Goal: Use online tool/utility: Utilize a website feature to perform a specific function

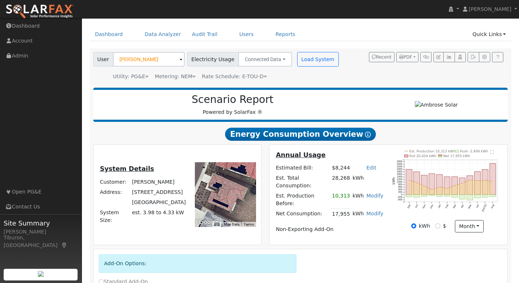
scroll to position [55, 0]
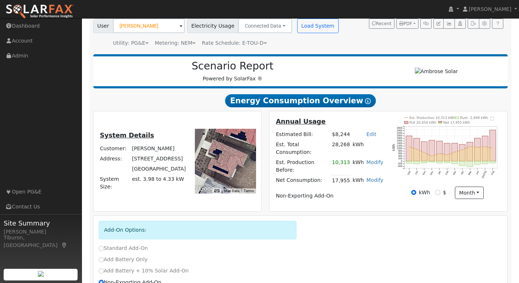
click at [372, 134] on link "Edit" at bounding box center [371, 134] width 10 height 6
type input "6"
type input "7000"
click at [365, 191] on td "Non-Exporting Add-On" at bounding box center [329, 196] width 110 height 10
click at [372, 137] on link "Edit" at bounding box center [371, 134] width 10 height 6
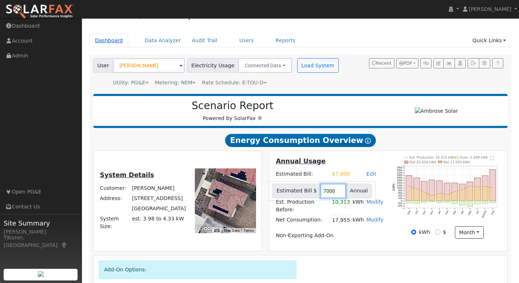
scroll to position [0, 0]
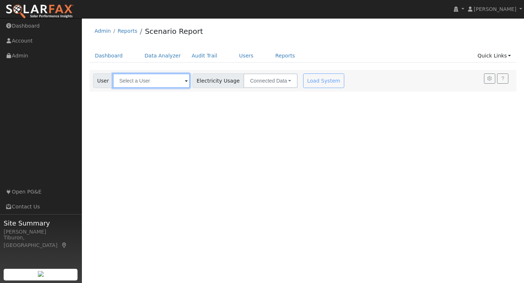
click at [135, 80] on input "text" at bounding box center [151, 81] width 77 height 15
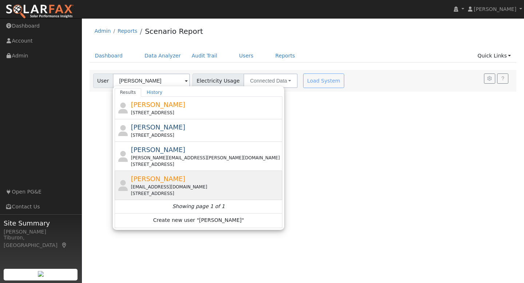
click at [185, 184] on div "[EMAIL_ADDRESS][DOMAIN_NAME]" at bounding box center [206, 187] width 150 height 7
type input "[PERSON_NAME]"
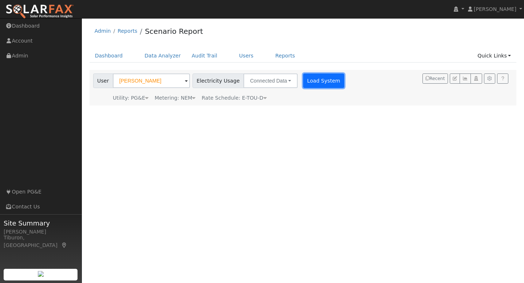
click at [306, 84] on button "Load System" at bounding box center [323, 81] width 41 height 15
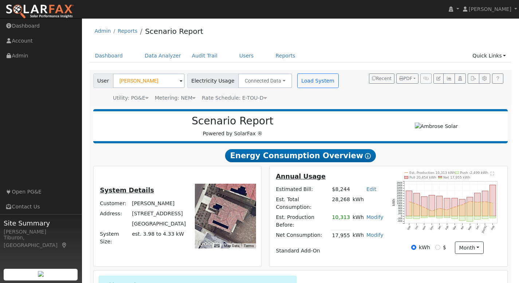
scroll to position [102, 0]
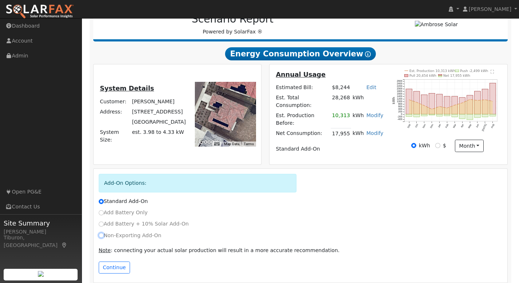
click at [102, 233] on input "Non-Exporting Add-On" at bounding box center [101, 235] width 5 height 5
radio input "true"
radio input "false"
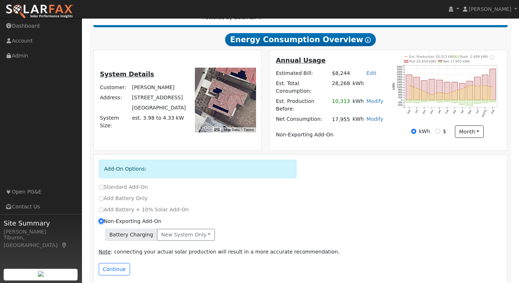
scroll to position [118, 0]
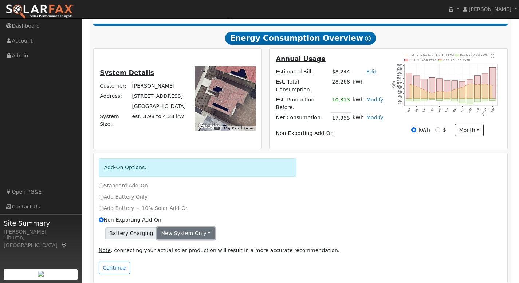
click at [181, 228] on button "New system only" at bounding box center [186, 233] width 58 height 12
click at [179, 254] on link "Both systems" at bounding box center [184, 259] width 54 height 10
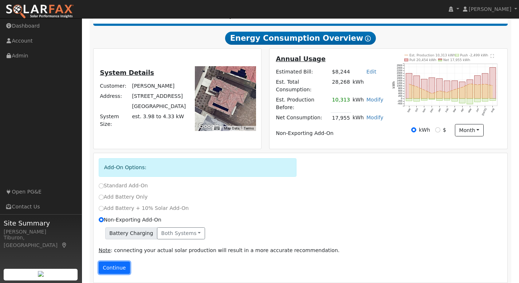
click at [115, 262] on button "Continue" at bounding box center [114, 268] width 31 height 12
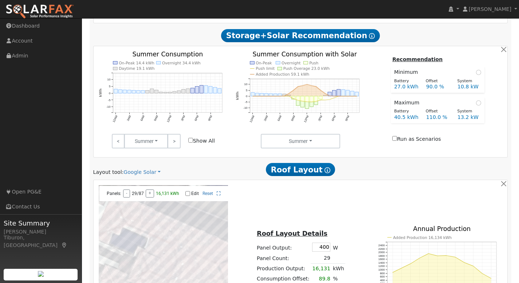
scroll to position [496, 0]
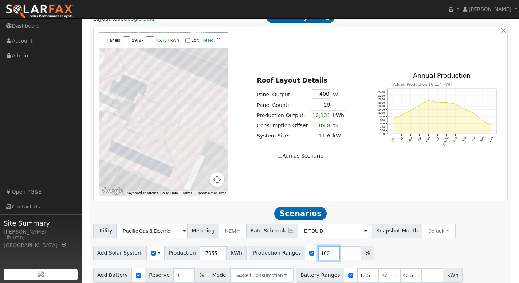
drag, startPoint x: 318, startPoint y: 245, endPoint x: 304, endPoint y: 243, distance: 14.7
click at [304, 246] on div "Production Ranges 100 %" at bounding box center [311, 253] width 125 height 15
type input "86"
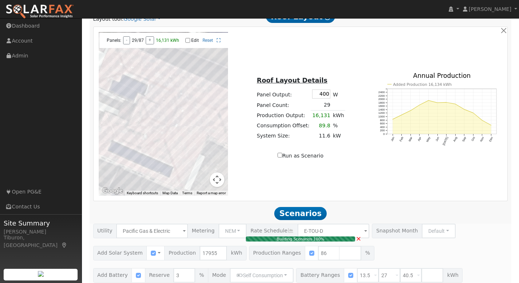
type input "10.3"
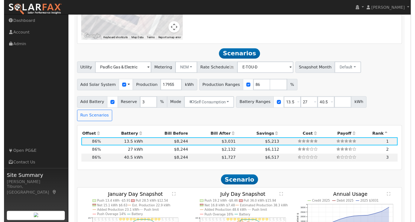
scroll to position [674, 0]
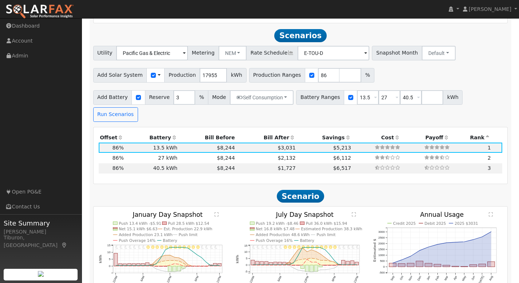
click at [268, 132] on th "Bill After" at bounding box center [266, 137] width 61 height 10
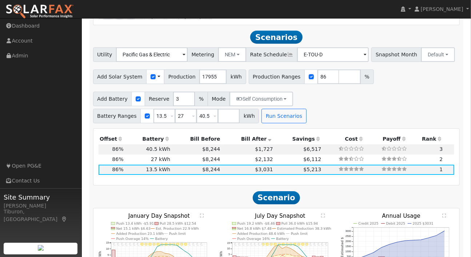
scroll to position [742, 0]
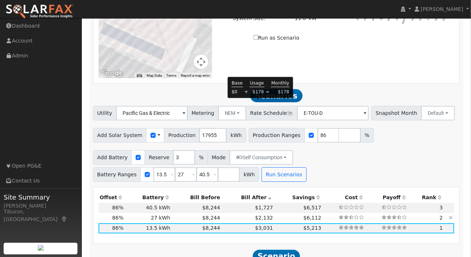
click at [260, 215] on span "$2,132" at bounding box center [264, 218] width 18 height 6
type input "$32,400"
type input "$20,529"
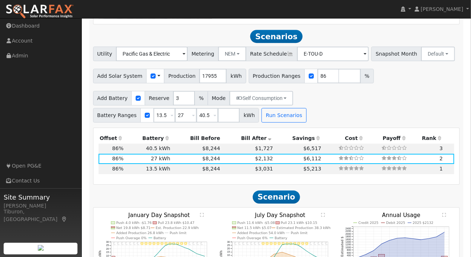
scroll to position [808, 0]
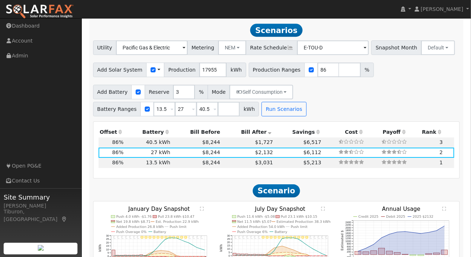
checkbox input "true"
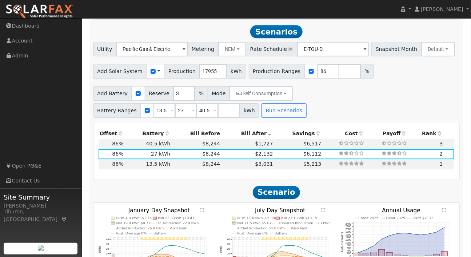
scroll to position [806, 0]
click at [199, 208] on icon "11PM - undefined 10PM - Clear 9PM - Clear 8PM - Clear 7PM - Clear 6PM - Clear 5…" at bounding box center [156, 250] width 114 height 84
click at [204, 208] on icon "11PM - undefined 10PM - Clear 9PM - Clear 8PM - Clear 7PM - Clear 6PM - Clear 5…" at bounding box center [156, 250] width 114 height 84
click at [202, 208] on text "" at bounding box center [202, 210] width 4 height 4
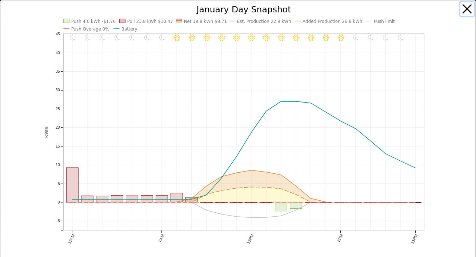
click at [464, 9] on button "button" at bounding box center [468, 9] width 14 height 14
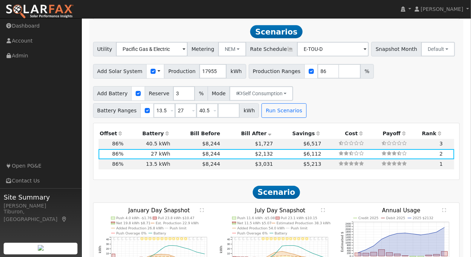
click at [322, 208] on text "" at bounding box center [323, 210] width 4 height 4
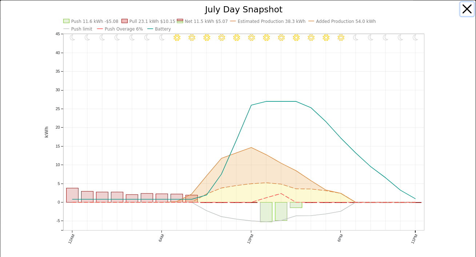
click at [461, 9] on button "button" at bounding box center [468, 9] width 14 height 14
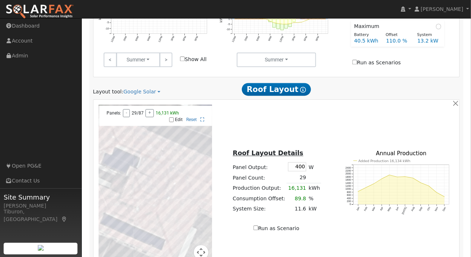
scroll to position [600, 0]
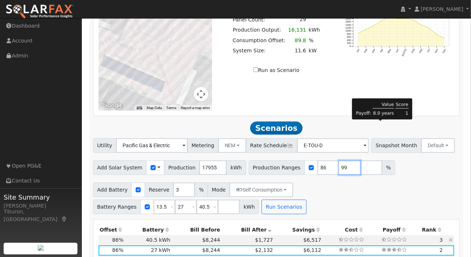
scroll to position [679, 0]
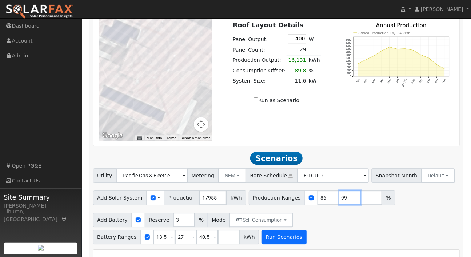
type input "99"
click at [262, 230] on button "Run Scenarios" at bounding box center [284, 237] width 45 height 15
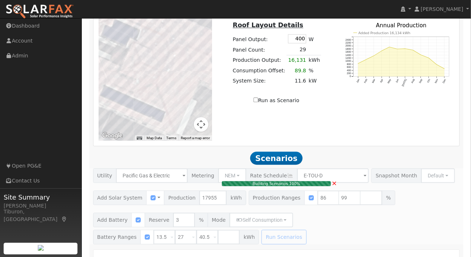
type input "$16,200"
type input "$15,669"
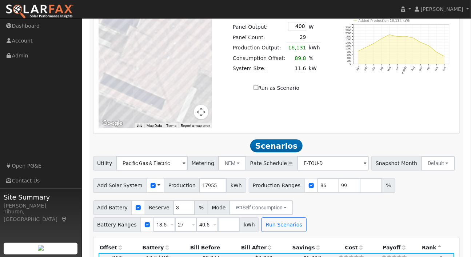
scroll to position [694, 0]
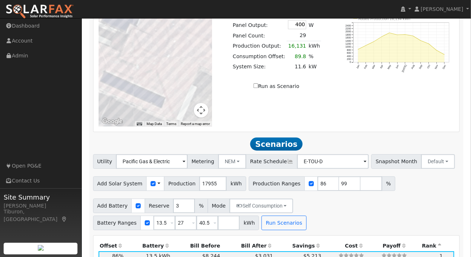
click at [248, 241] on th "Bill After" at bounding box center [248, 246] width 53 height 10
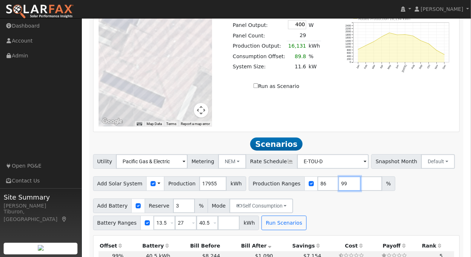
drag, startPoint x: 339, startPoint y: 69, endPoint x: 319, endPoint y: 68, distance: 20.0
click at [319, 177] on div "Production Ranges 86 99 %" at bounding box center [322, 184] width 147 height 15
type input "101.2"
click at [262, 216] on button "Run Scenarios" at bounding box center [284, 223] width 45 height 15
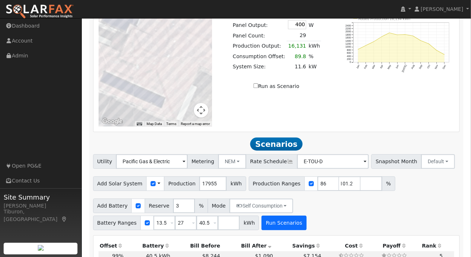
scroll to position [0, 0]
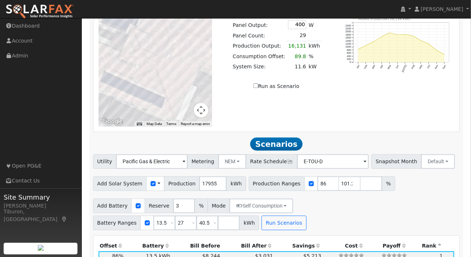
click at [253, 241] on th "Bill After" at bounding box center [248, 246] width 53 height 10
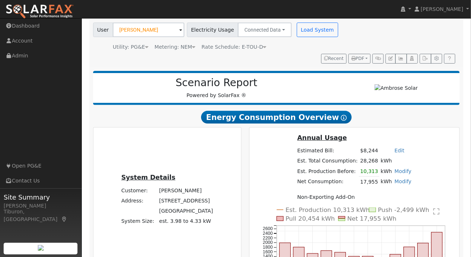
scroll to position [61, 0]
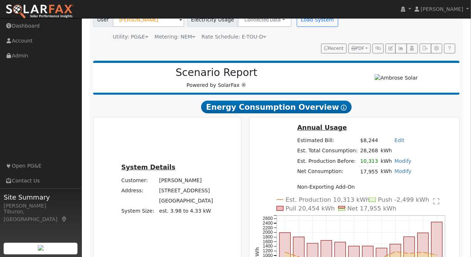
click at [395, 174] on link "Modify" at bounding box center [403, 171] width 17 height 6
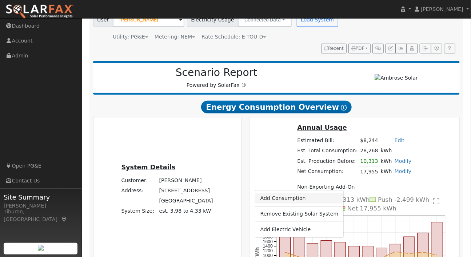
click at [305, 198] on link "Add Consumption" at bounding box center [299, 198] width 88 height 10
type input "17955"
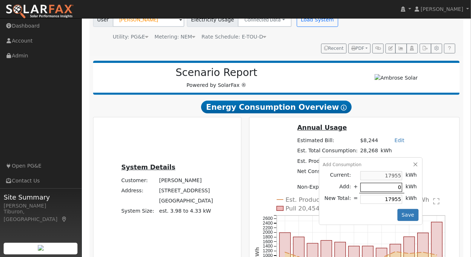
type input "2"
type input "17957"
type input "20"
type input "17975"
type input "200"
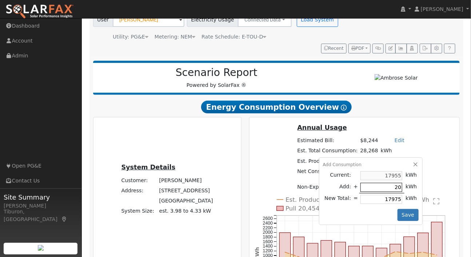
type input "18155"
type input "2000"
type input "19955"
type input "200"
type input "18155"
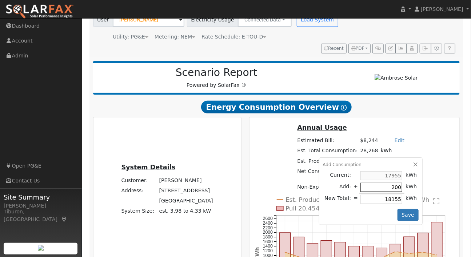
type input "20"
type input "17975"
type input "2"
type input "17957"
type input "17955"
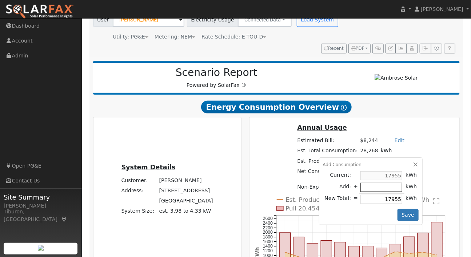
type input "3"
type input "17958"
type input "36"
type input "17991"
type input "360"
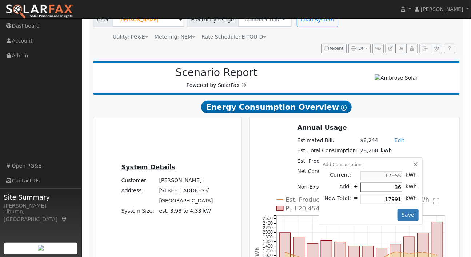
type input "18315"
type input "3600"
type input "21555"
type input "360"
type input "18315"
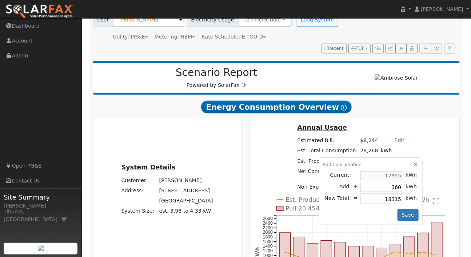
type input "36"
type input "17991"
type input "3"
type input "17958"
type input "17955"
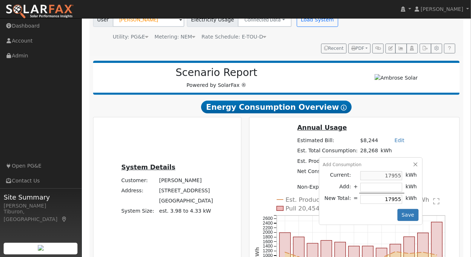
type input "4"
type input "17959"
type input "40"
type input "17995"
type input "404"
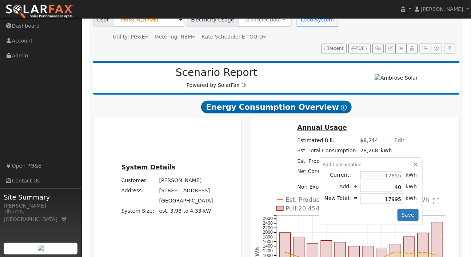
type input "18359"
type input "4045"
type input "22000"
type input "4045"
click at [398, 222] on button "Save" at bounding box center [408, 215] width 21 height 12
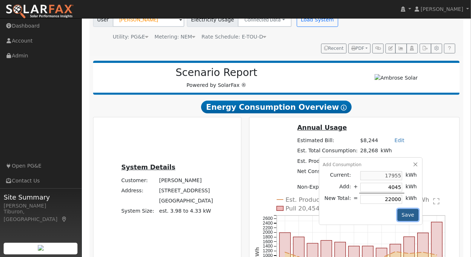
checkbox input "false"
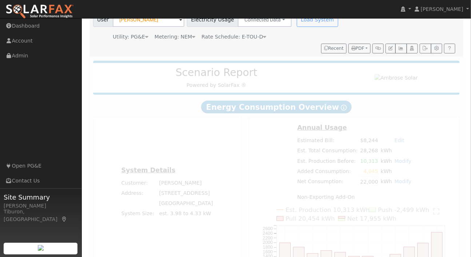
radio input "true"
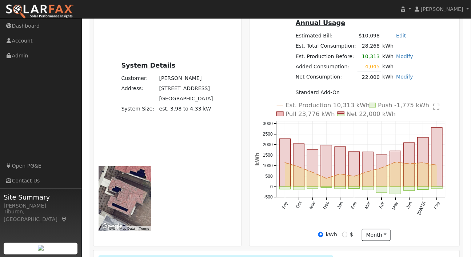
scroll to position [180, 0]
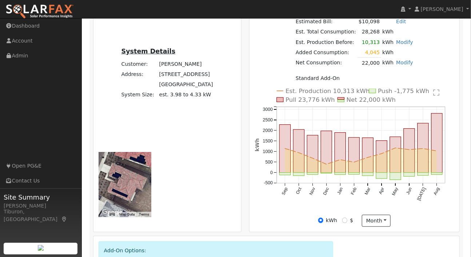
radio input "true"
radio input "false"
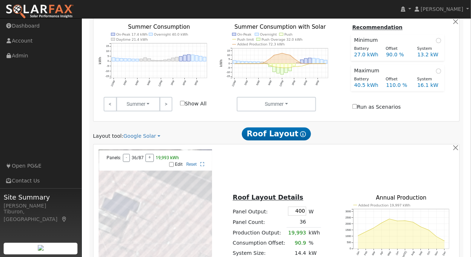
scroll to position [584, 0]
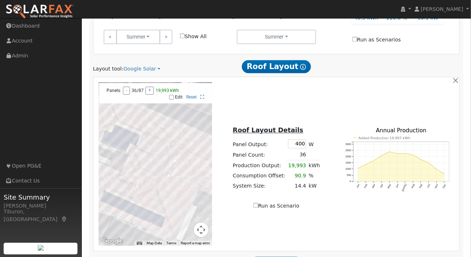
drag, startPoint x: 320, startPoint y: 202, endPoint x: 305, endPoint y: 202, distance: 14.6
type input "82.6"
type input "12.1"
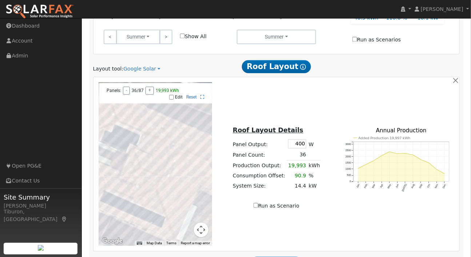
type input "$42,401"
type input "$17,580"
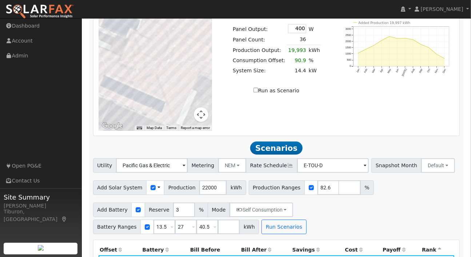
scroll to position [719, 0]
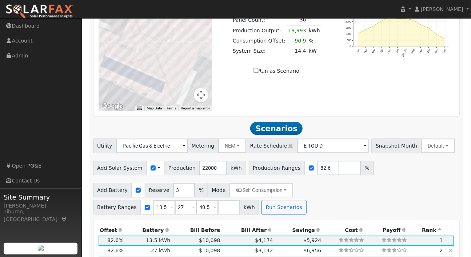
click at [169, 246] on td "27 kWh" at bounding box center [148, 251] width 47 height 10
type input "$32,400"
type input "$22,440"
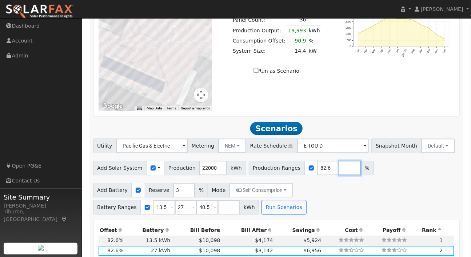
click at [339, 161] on input "number" at bounding box center [350, 168] width 22 height 15
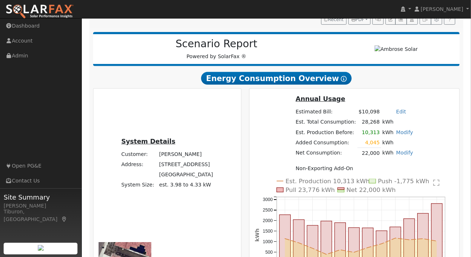
scroll to position [128, 0]
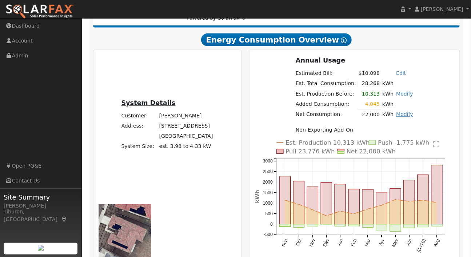
click at [396, 117] on link "Modify" at bounding box center [404, 114] width 17 height 6
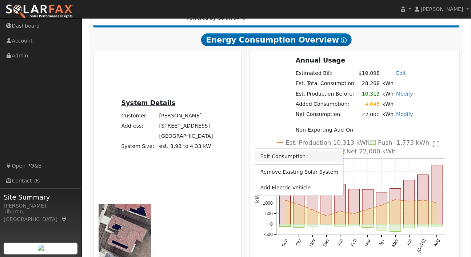
click at [293, 157] on link "Edit Consumption" at bounding box center [299, 156] width 88 height 10
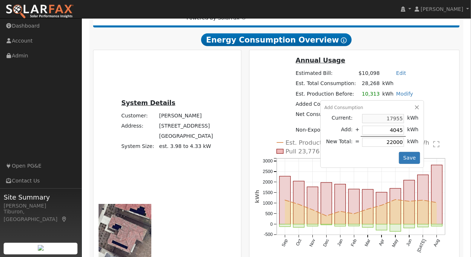
type input "0"
type input "17955"
type input "0"
click at [399, 164] on button "Save" at bounding box center [409, 158] width 21 height 12
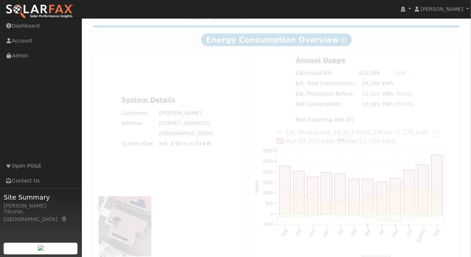
radio input "true"
radio input "false"
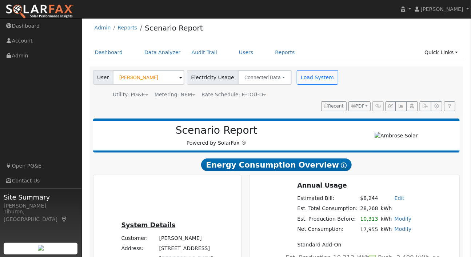
scroll to position [0, 0]
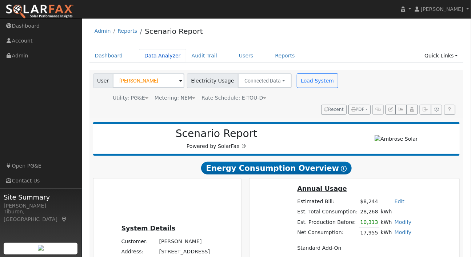
click at [164, 58] on link "Data Analyzer" at bounding box center [162, 55] width 47 height 13
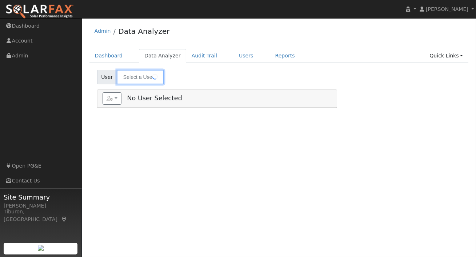
type input "[PERSON_NAME]"
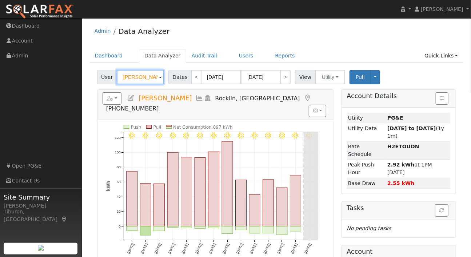
click at [142, 80] on input "[PERSON_NAME]" at bounding box center [140, 77] width 47 height 15
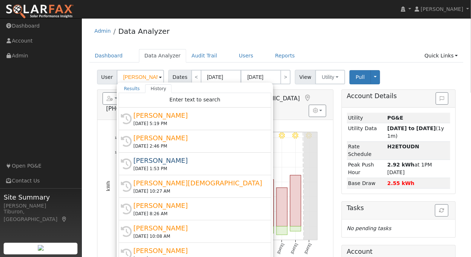
click at [171, 117] on div "[PERSON_NAME]" at bounding box center [199, 116] width 130 height 10
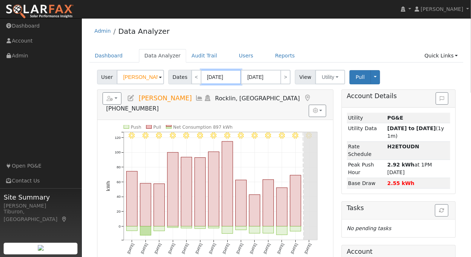
click at [223, 81] on input "08/27/2025" at bounding box center [221, 77] width 40 height 15
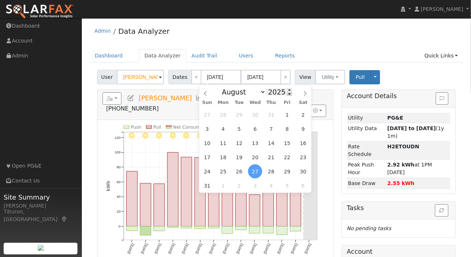
click at [287, 95] on span at bounding box center [289, 94] width 5 height 4
type input "2024"
click at [272, 116] on span "1" at bounding box center [271, 115] width 14 height 14
type input "08/01/2024"
type input "08/31/2024"
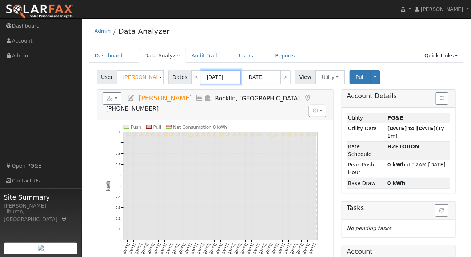
click at [229, 78] on input "08/01/2024" at bounding box center [221, 77] width 40 height 15
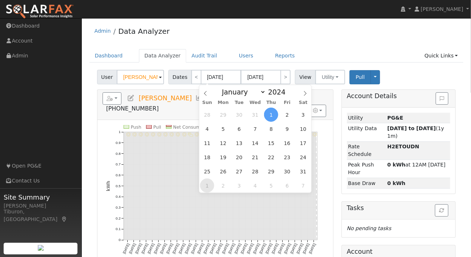
click at [205, 182] on span "1" at bounding box center [207, 186] width 14 height 14
type input "09/01/2024"
type input "09/30/2024"
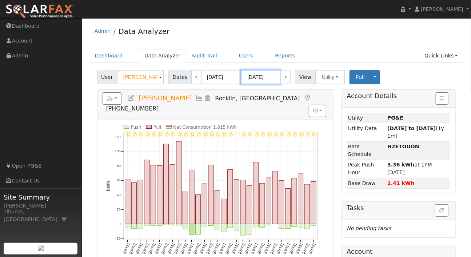
click at [264, 79] on input "09/30/2024" at bounding box center [261, 77] width 40 height 15
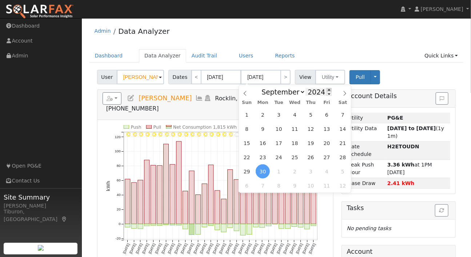
click at [327, 89] on span at bounding box center [329, 90] width 5 height 4
type input "2025"
drag, startPoint x: 248, startPoint y: 115, endPoint x: 218, endPoint y: 126, distance: 31.4
click at [248, 115] on span "31" at bounding box center [247, 115] width 14 height 14
type input "08/31/2025"
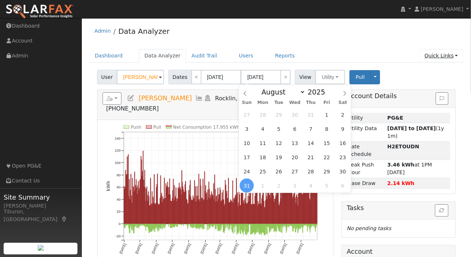
click at [439, 56] on link "Quick Links" at bounding box center [441, 55] width 44 height 13
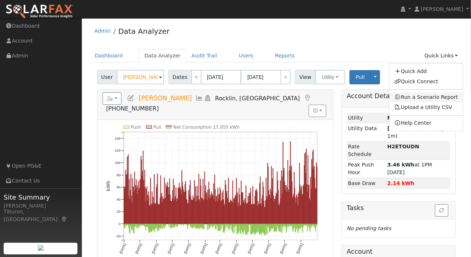
click at [431, 96] on link "Run a Scenario Report" at bounding box center [427, 97] width 74 height 10
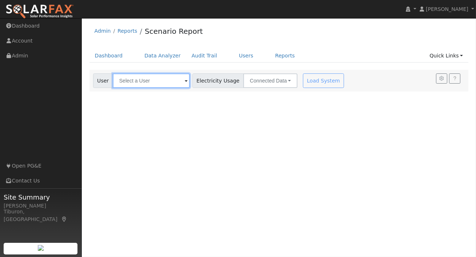
click at [154, 81] on input "text" at bounding box center [151, 81] width 77 height 15
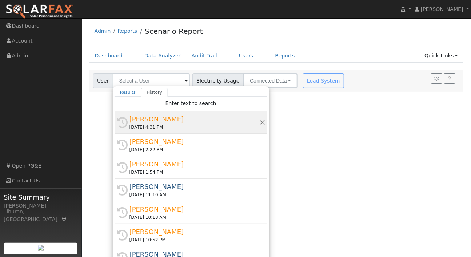
click at [159, 121] on div "[PERSON_NAME]" at bounding box center [195, 119] width 130 height 10
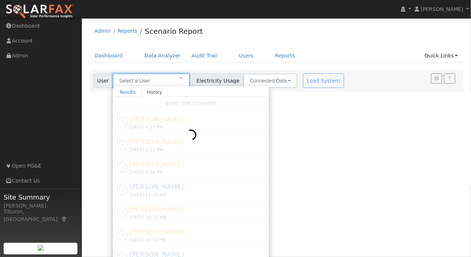
type input "[PERSON_NAME]"
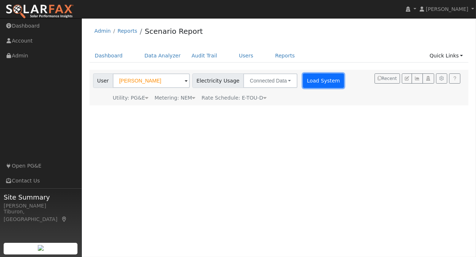
drag, startPoint x: 306, startPoint y: 80, endPoint x: 302, endPoint y: 77, distance: 5.2
click at [303, 77] on button "Load System" at bounding box center [323, 81] width 41 height 15
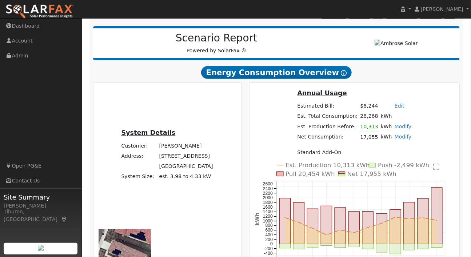
scroll to position [155, 0]
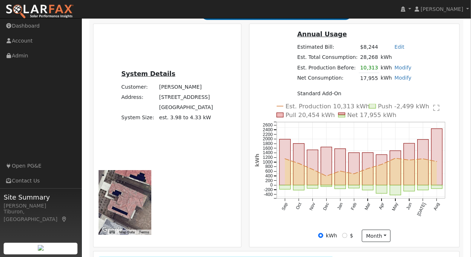
radio input "true"
radio input "false"
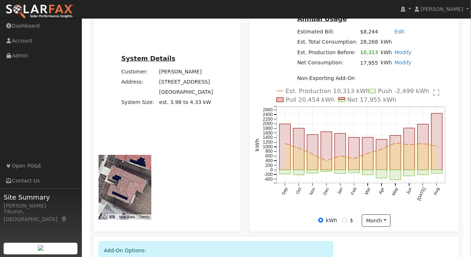
scroll to position [170, 0]
drag, startPoint x: 110, startPoint y: 237, endPoint x: 120, endPoint y: 237, distance: 10.6
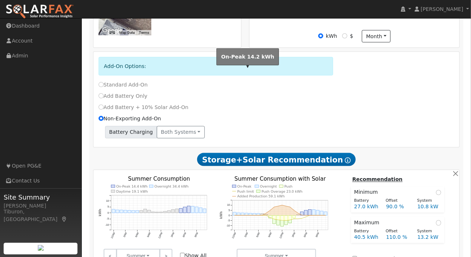
scroll to position [370, 0]
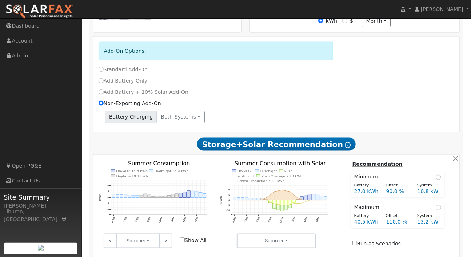
type input "17786"
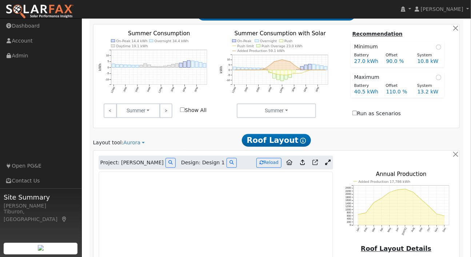
scroll to position [527, 0]
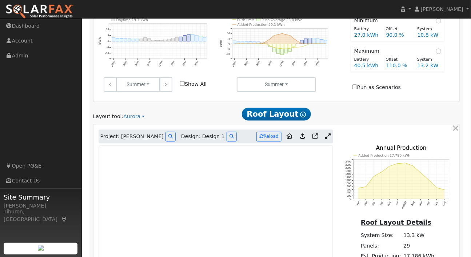
drag, startPoint x: 349, startPoint y: 203, endPoint x: 336, endPoint y: 197, distance: 15.0
type input "101.2"
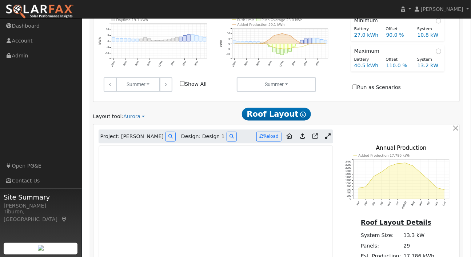
scroll to position [0, 0]
type input "12.0"
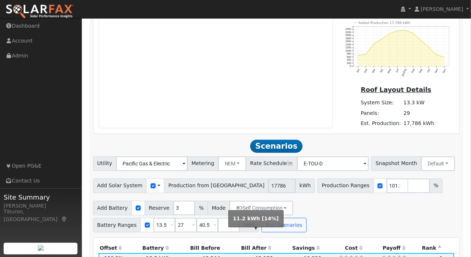
scroll to position [662, 0]
